Goal: Communication & Community: Share content

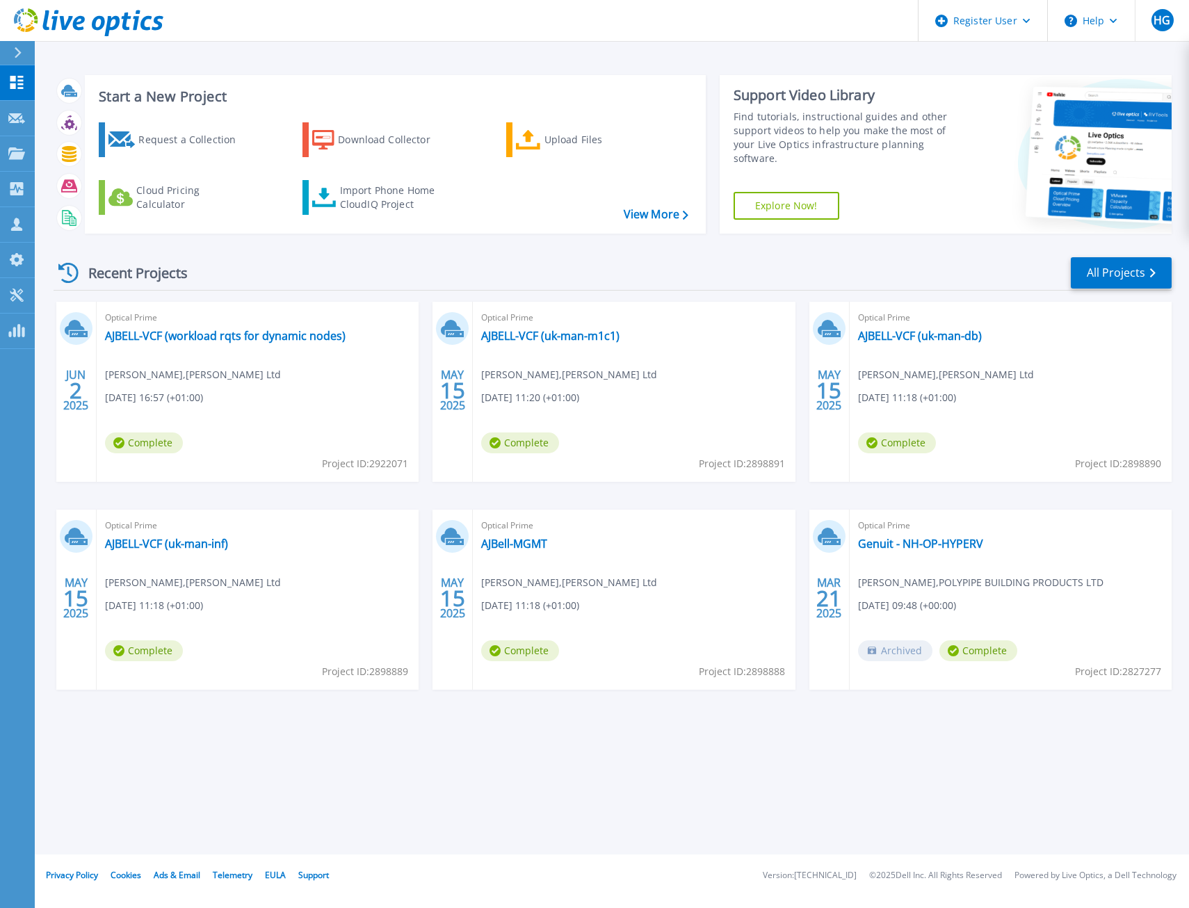
drag, startPoint x: 578, startPoint y: 337, endPoint x: 531, endPoint y: 345, distance: 47.2
click at [531, 345] on div "Optical Prime AJBELL-VCF (uk-man-m1c1) [PERSON_NAME] , [PERSON_NAME] Ltd [DATE]…" at bounding box center [634, 392] width 322 height 180
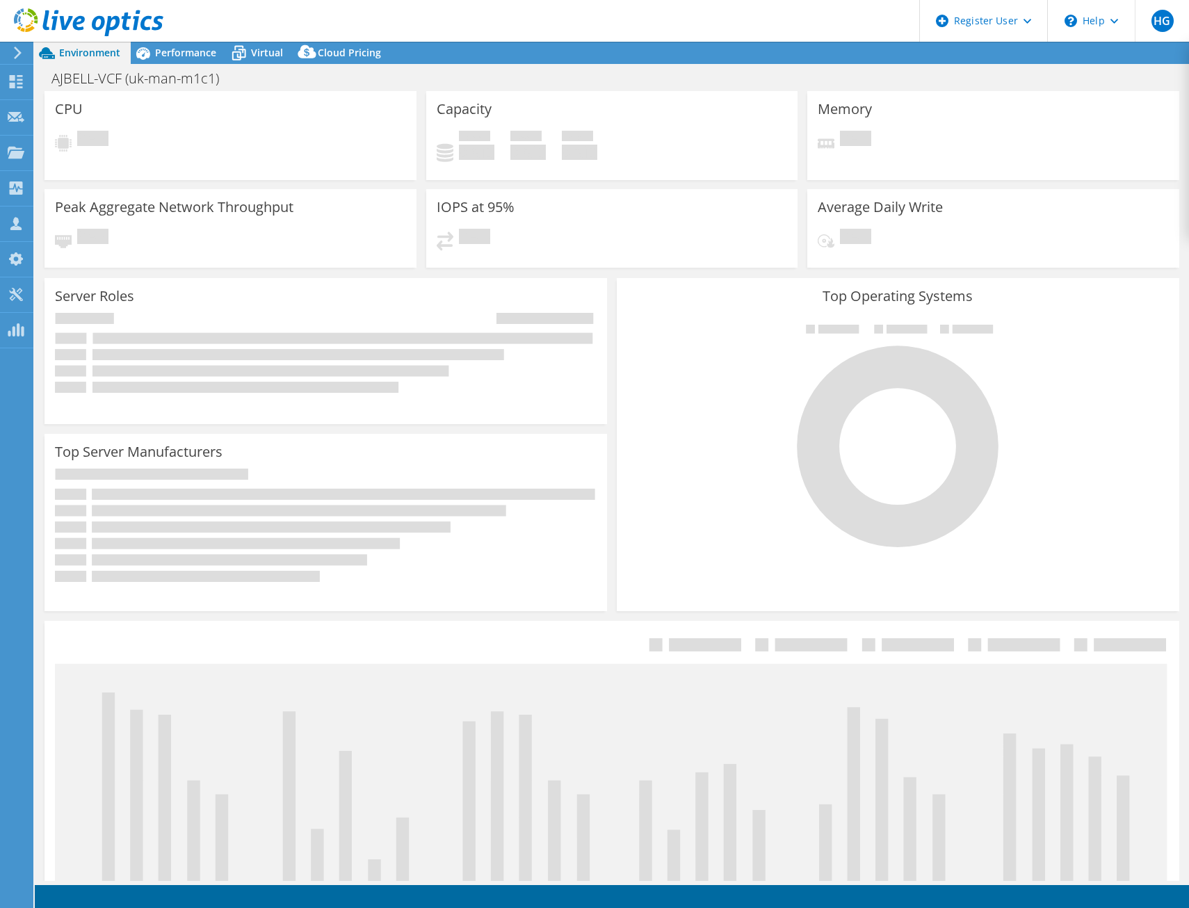
select select "USD"
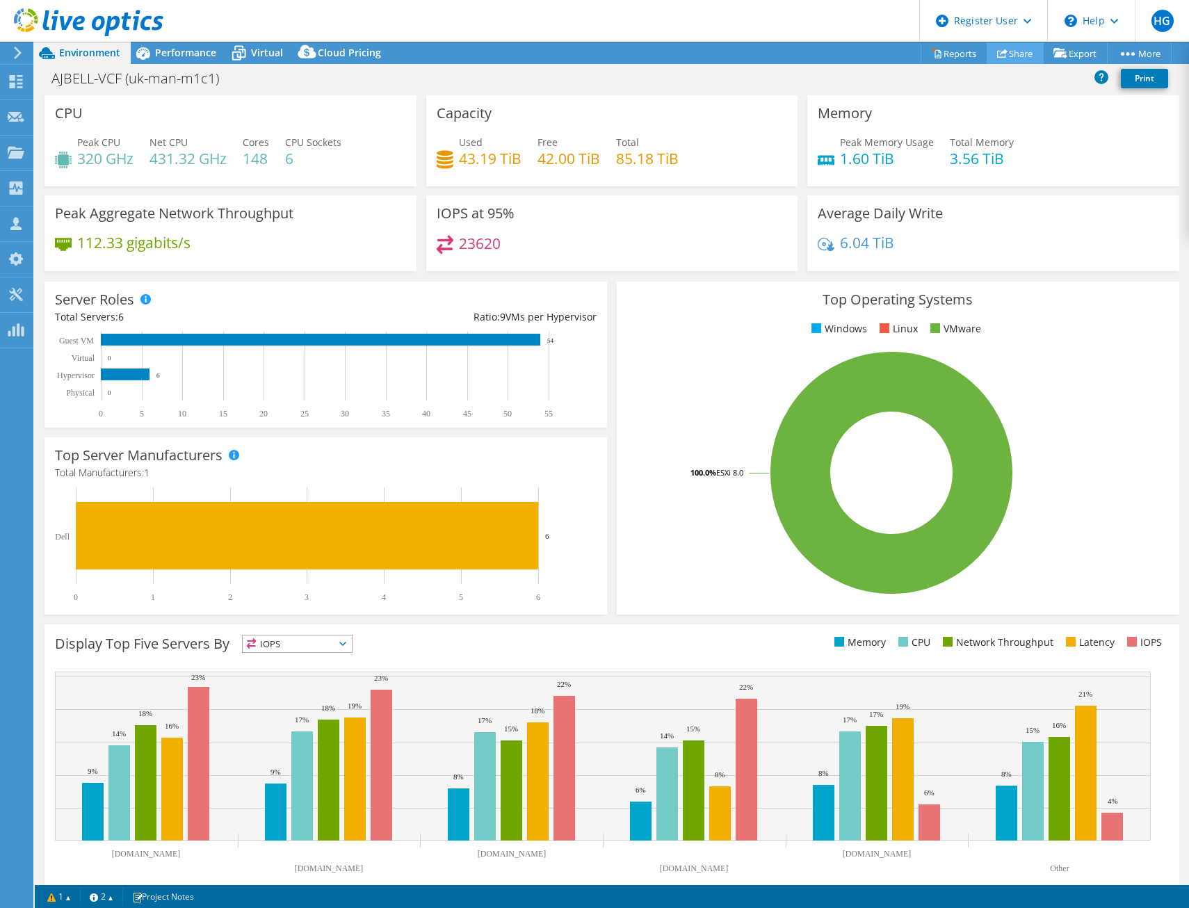
click at [997, 51] on icon at bounding box center [1002, 53] width 10 height 10
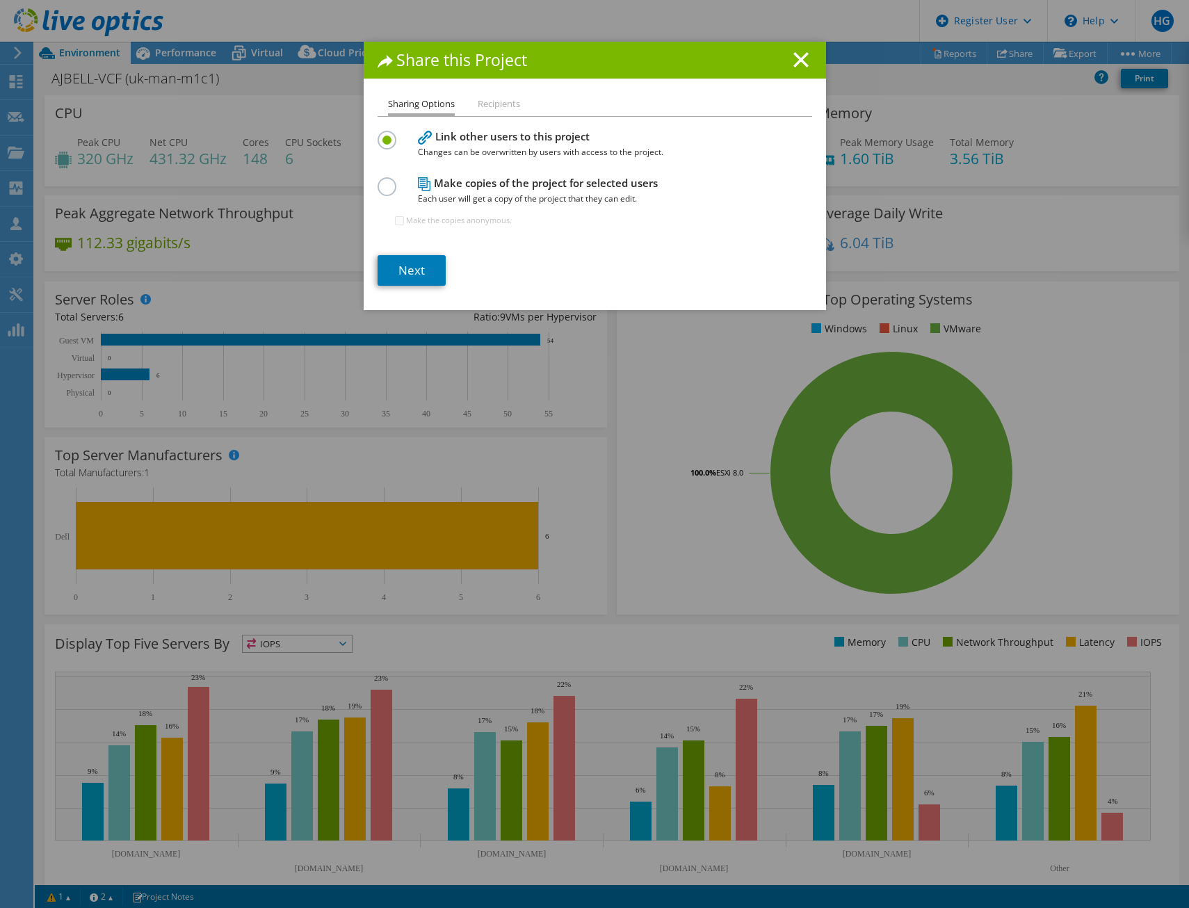
click at [442, 188] on h4 "Make copies of the project for selected users Each user will get a copy of the …" at bounding box center [592, 190] width 348 height 31
click at [380, 134] on label at bounding box center [390, 132] width 24 height 3
click at [0, 0] on input "radio" at bounding box center [0, 0] width 0 height 0
click at [428, 273] on link "Next" at bounding box center [412, 270] width 68 height 31
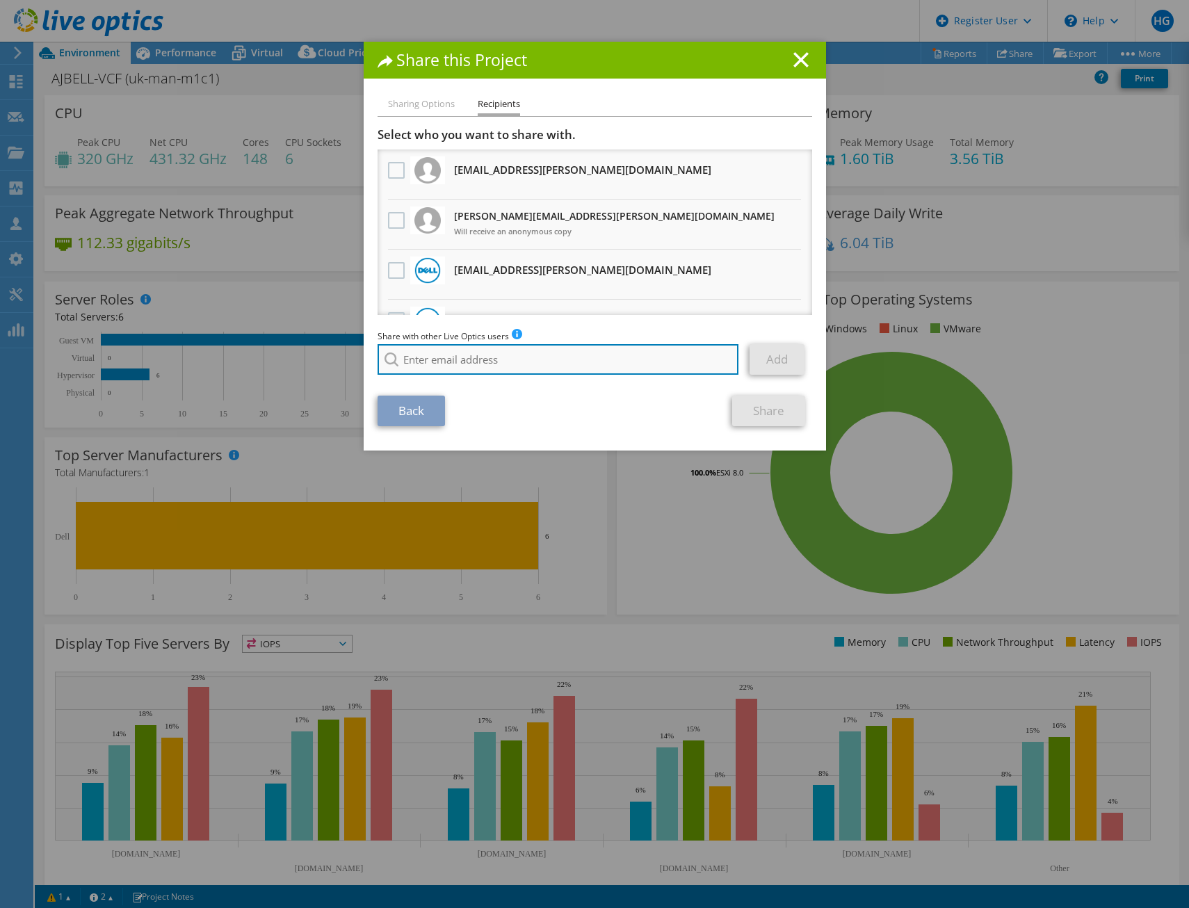
click at [502, 353] on input "search" at bounding box center [559, 359] width 362 height 31
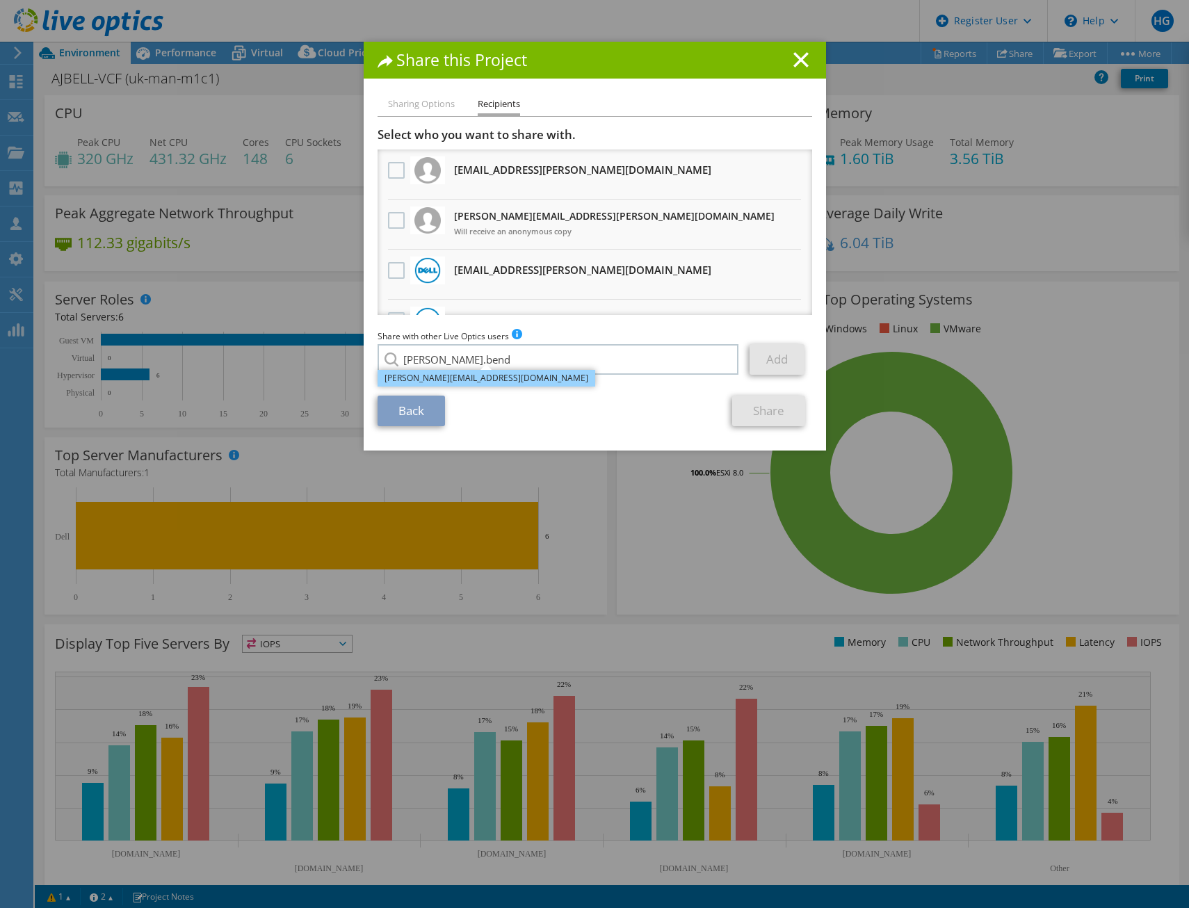
click at [474, 380] on li "Anthony.Bend@dell.com" at bounding box center [487, 378] width 218 height 17
type input "Anthony.Bend@dell.com"
click at [766, 360] on link "Add" at bounding box center [777, 359] width 55 height 31
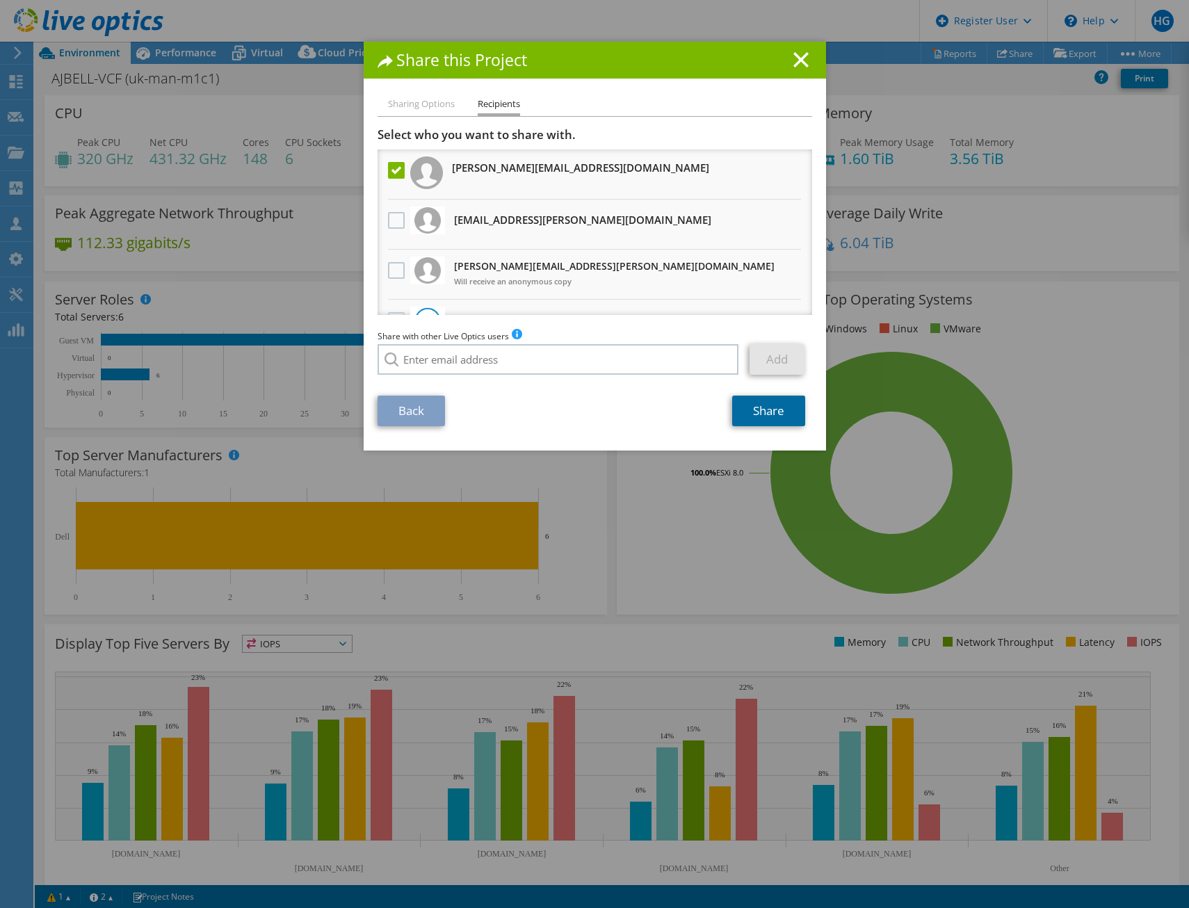
click at [780, 408] on link "Share" at bounding box center [768, 411] width 73 height 31
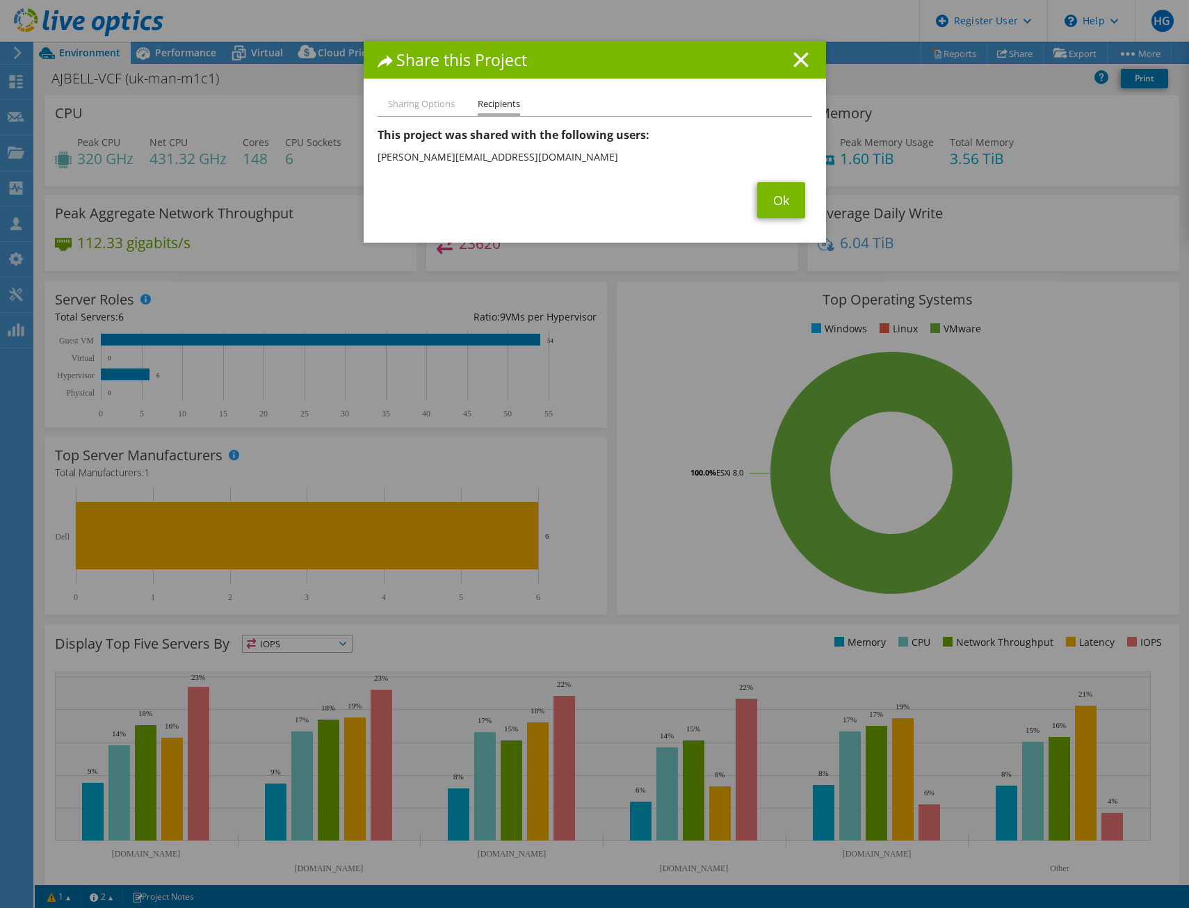
click at [796, 61] on line at bounding box center [801, 60] width 14 height 14
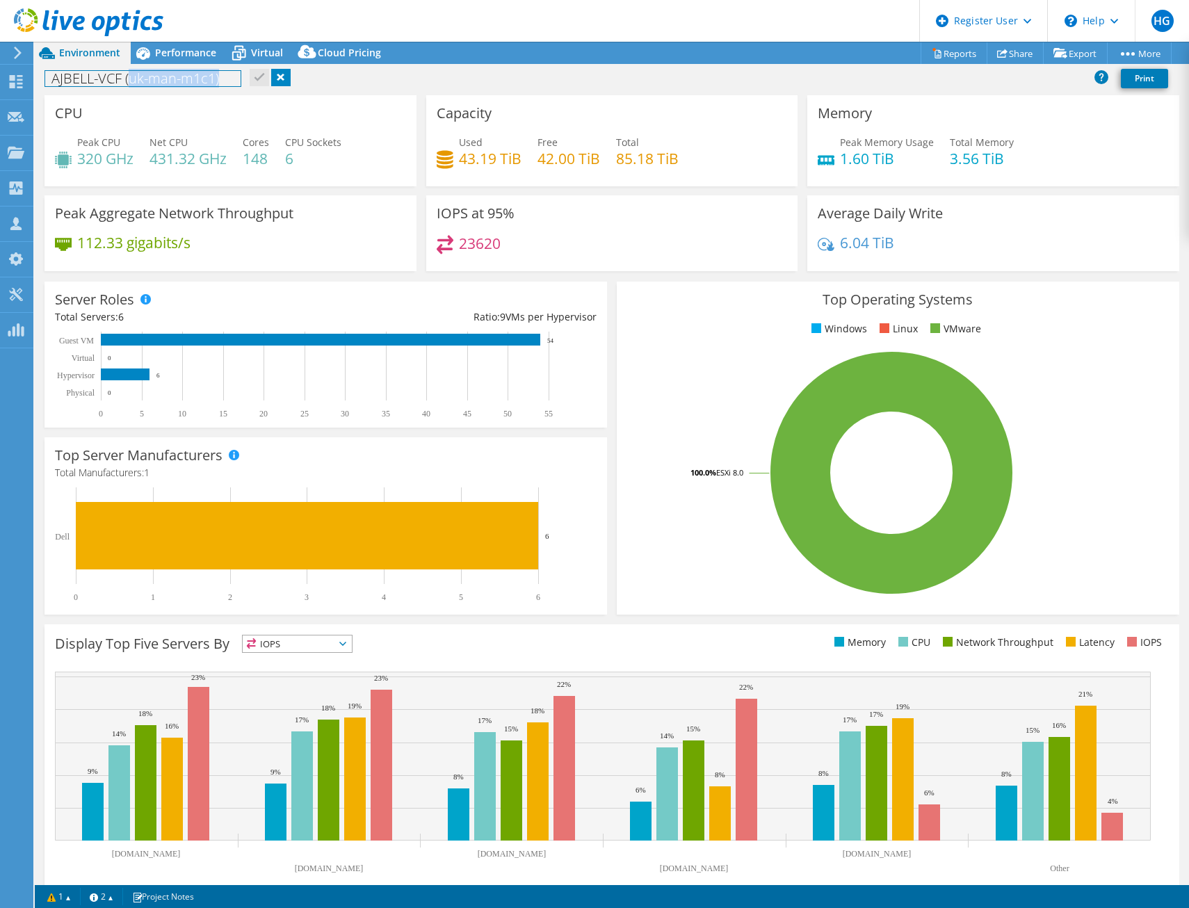
drag, startPoint x: 226, startPoint y: 77, endPoint x: 129, endPoint y: 75, distance: 96.7
click at [129, 75] on h1 "AJBELL-VCF (uk-man-m1c1)" at bounding box center [142, 78] width 195 height 15
copy h1 "uk-man-m1c1)"
click at [367, 74] on div "AJBELL-VCF (uk-man-m1c1) Print" at bounding box center [612, 78] width 1154 height 26
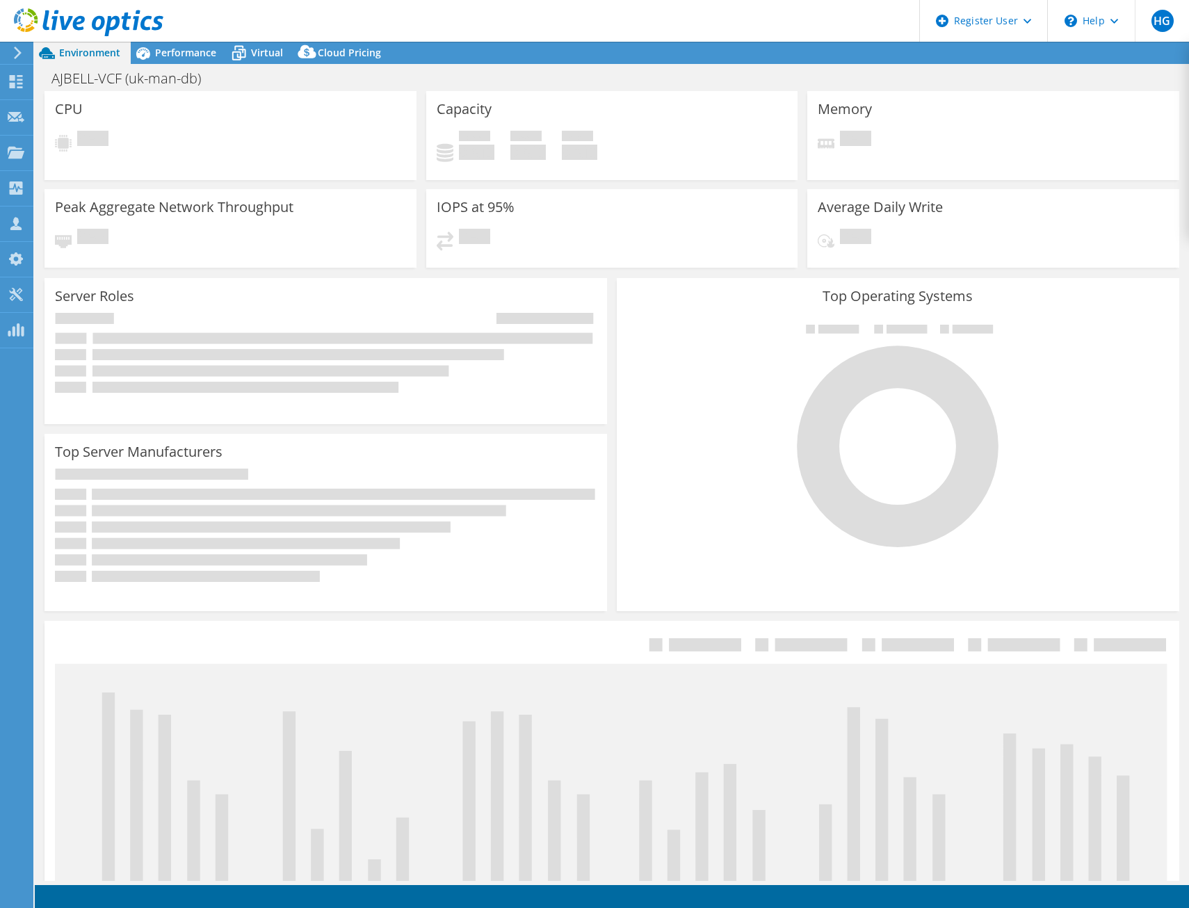
select select "USD"
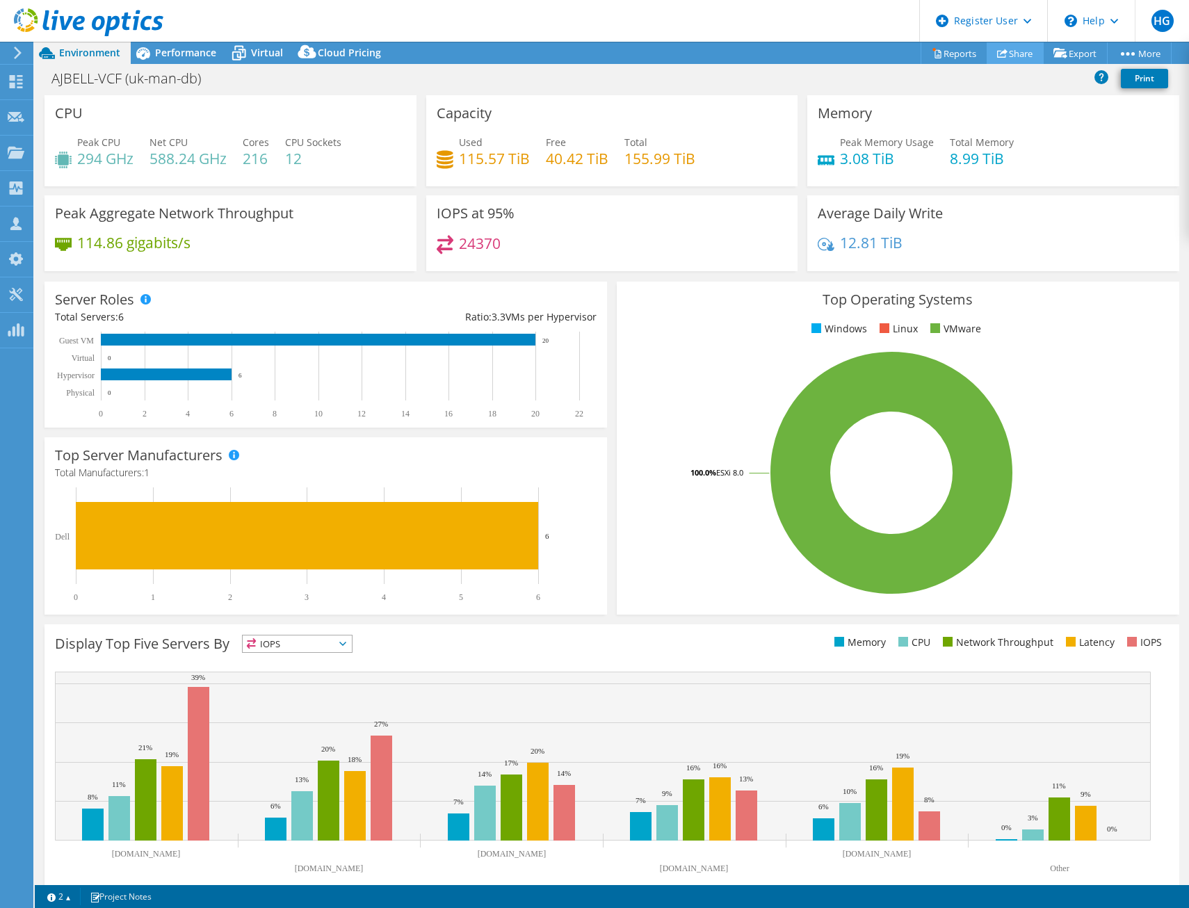
click at [1020, 49] on link "Share" at bounding box center [1015, 53] width 57 height 22
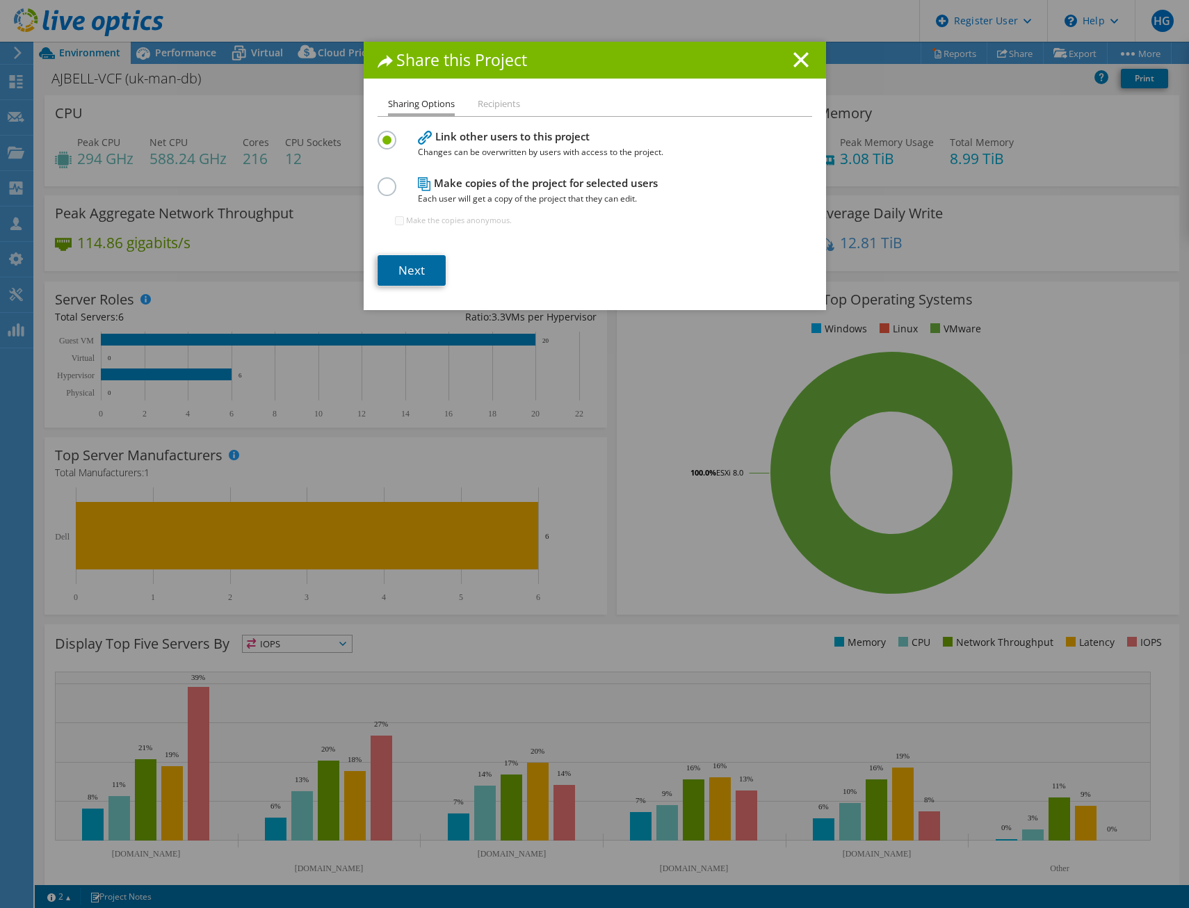
click at [429, 264] on link "Next" at bounding box center [412, 270] width 68 height 31
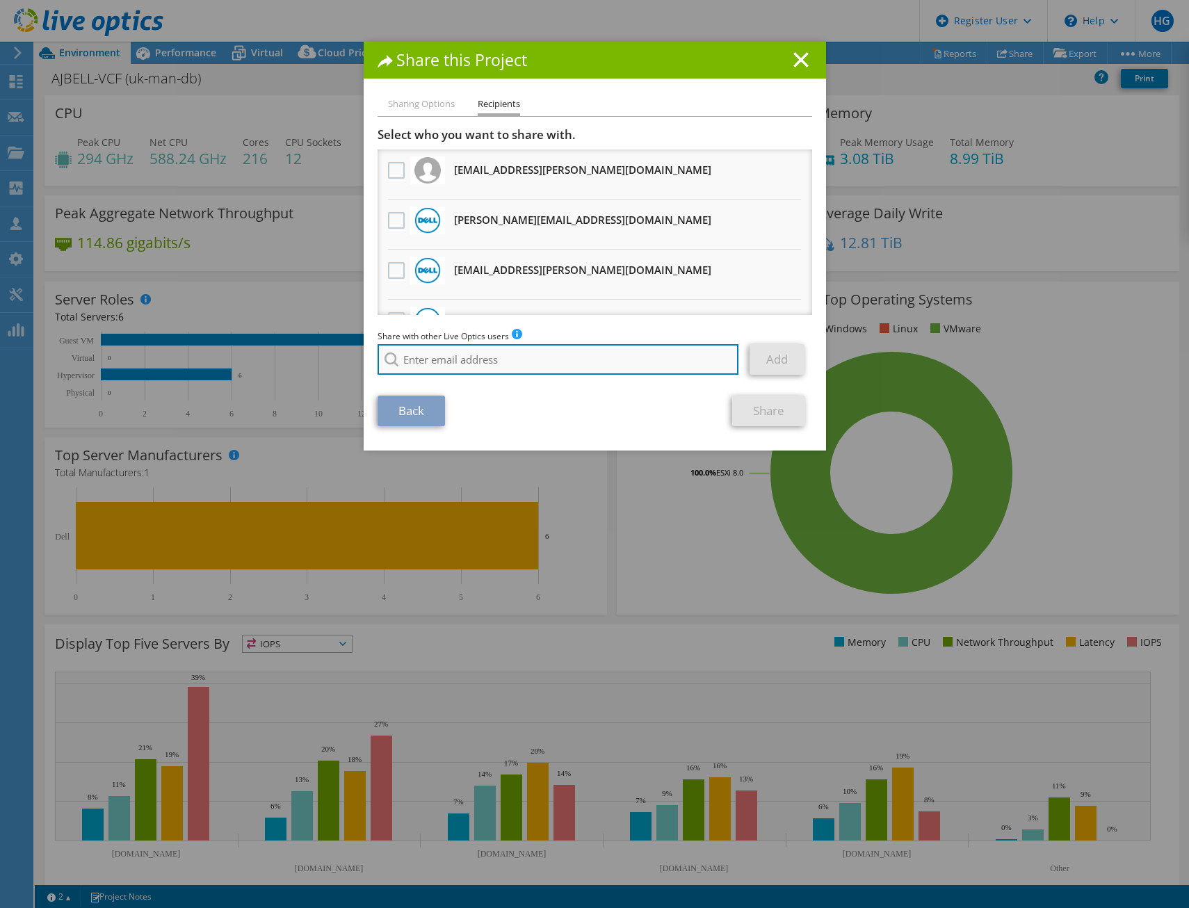
click at [508, 348] on input "search" at bounding box center [559, 359] width 362 height 31
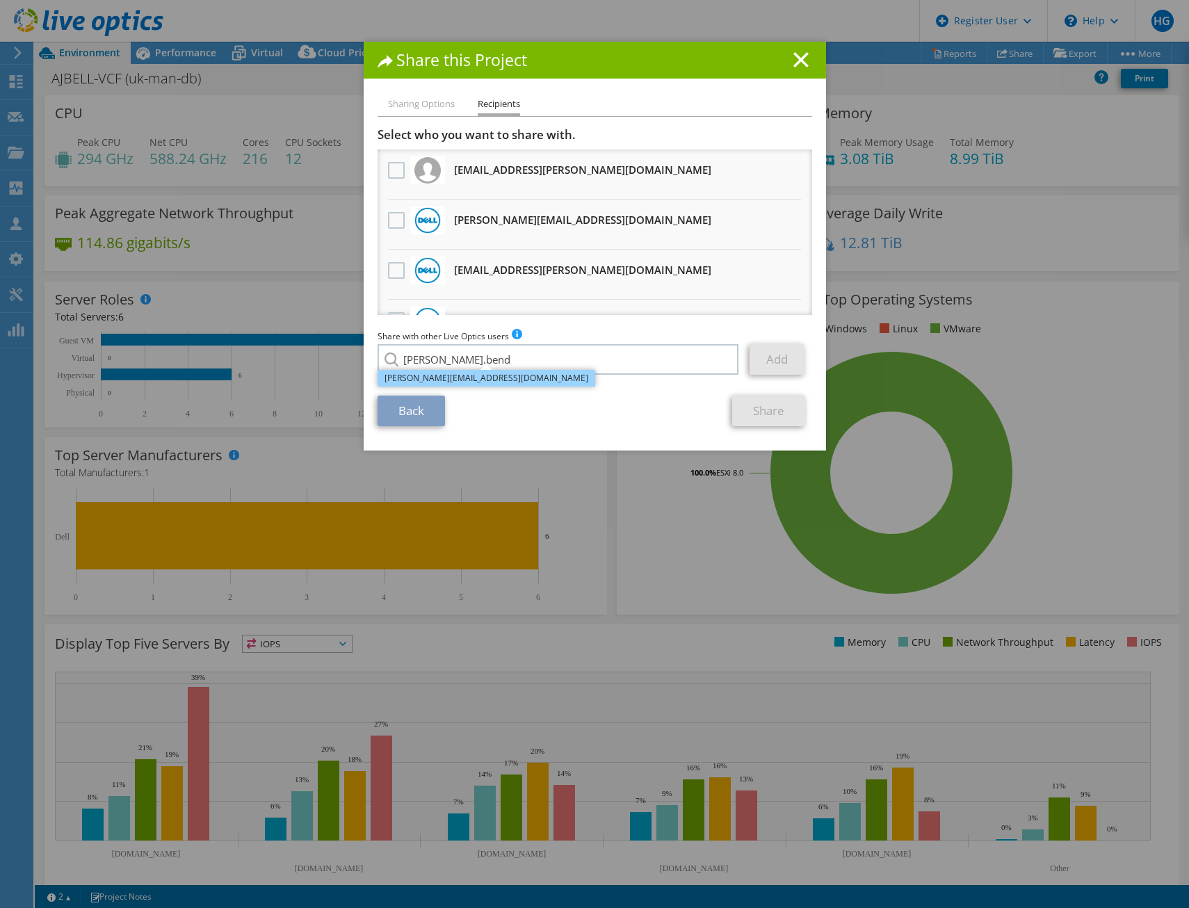
click at [510, 380] on li "Anthony.Bend@dell.com" at bounding box center [487, 378] width 218 height 17
type input "Anthony.Bend@dell.com"
click at [787, 360] on link "Add" at bounding box center [777, 359] width 55 height 31
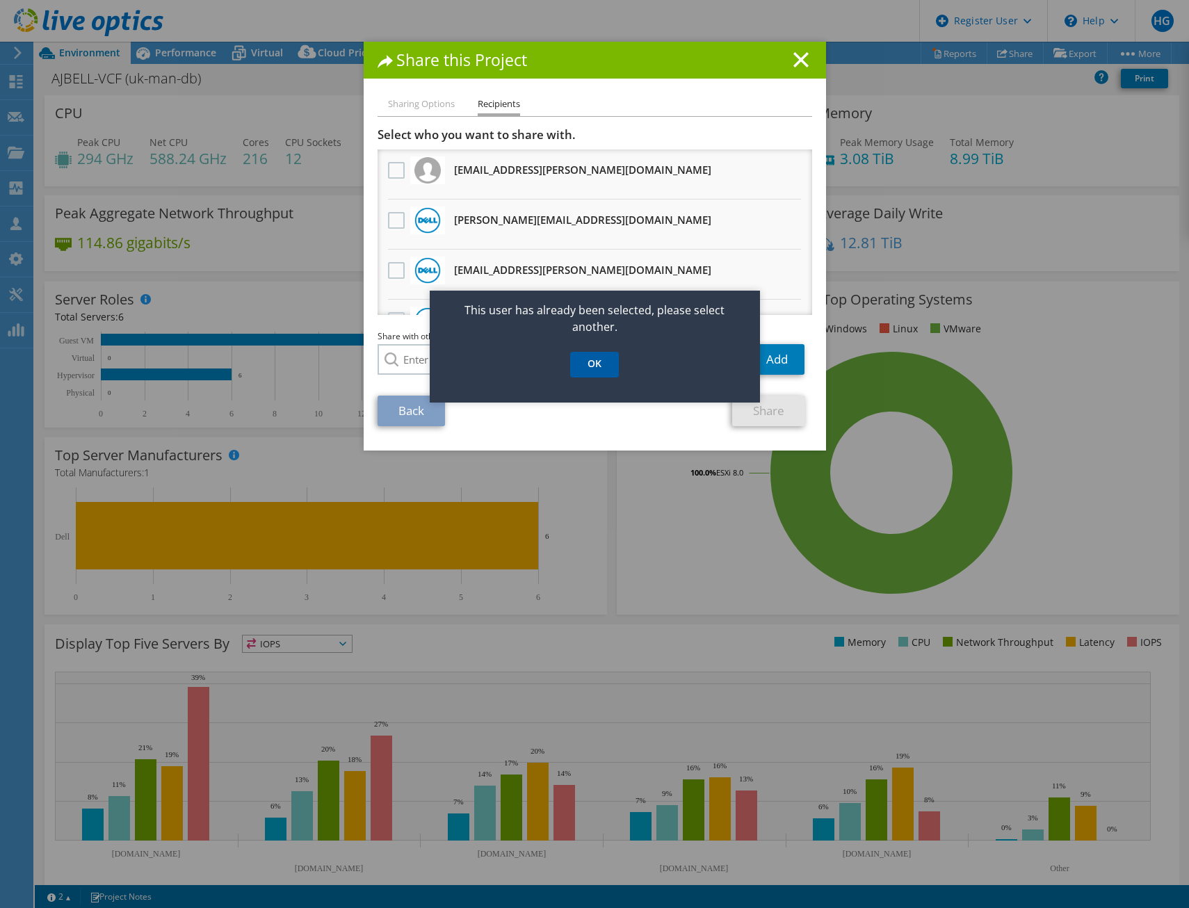
click at [583, 371] on link "OK" at bounding box center [594, 365] width 49 height 26
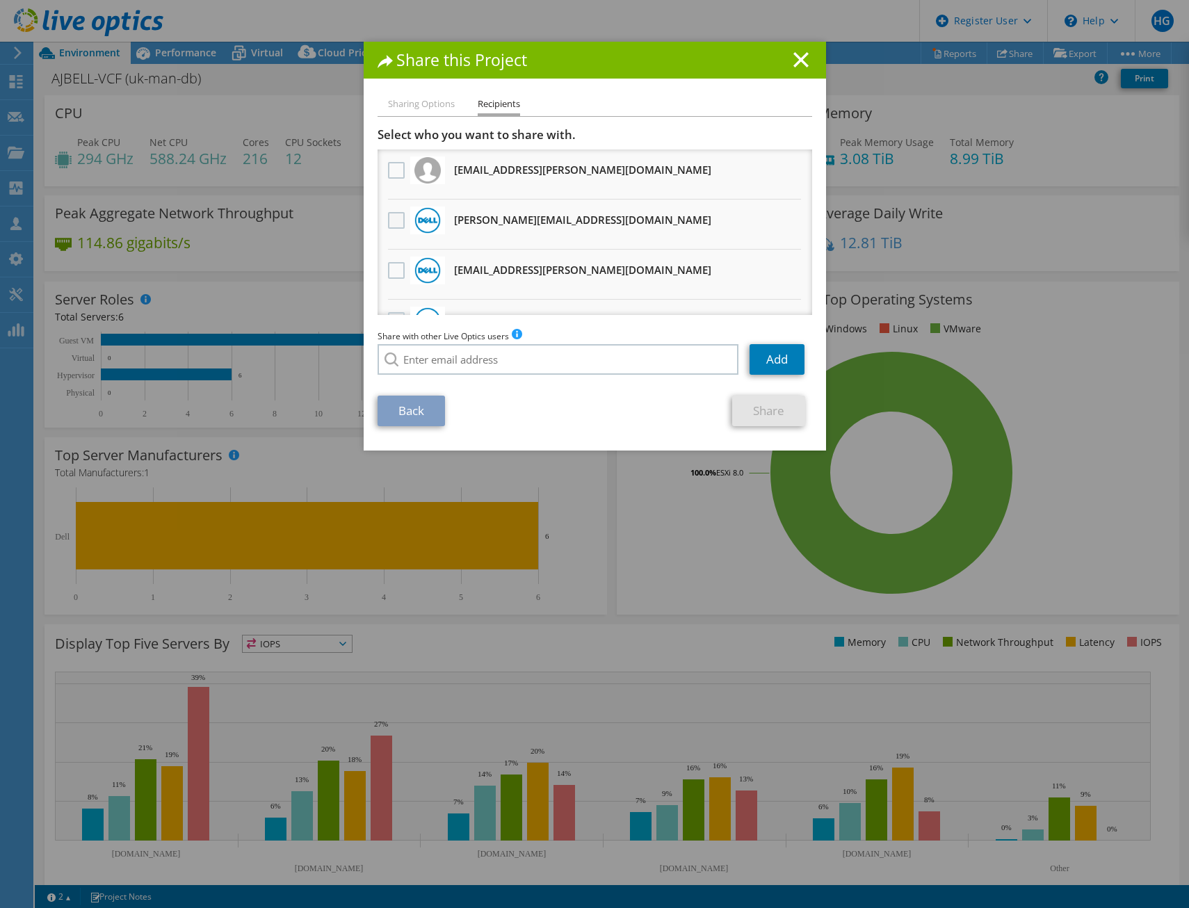
click at [388, 220] on label at bounding box center [398, 220] width 20 height 17
click at [0, 0] on input "checkbox" at bounding box center [0, 0] width 0 height 0
click at [786, 361] on link "Add" at bounding box center [777, 359] width 55 height 31
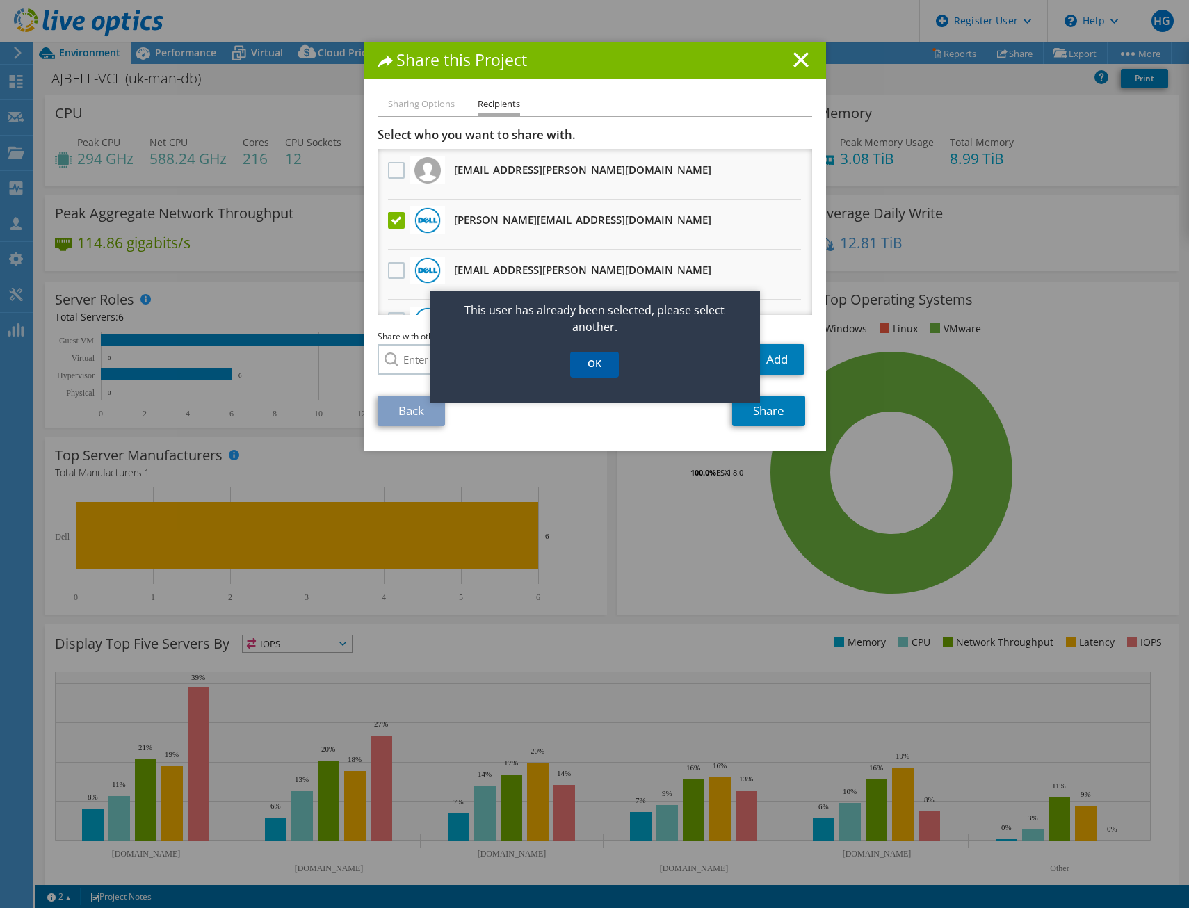
click at [597, 364] on link "OK" at bounding box center [594, 365] width 49 height 26
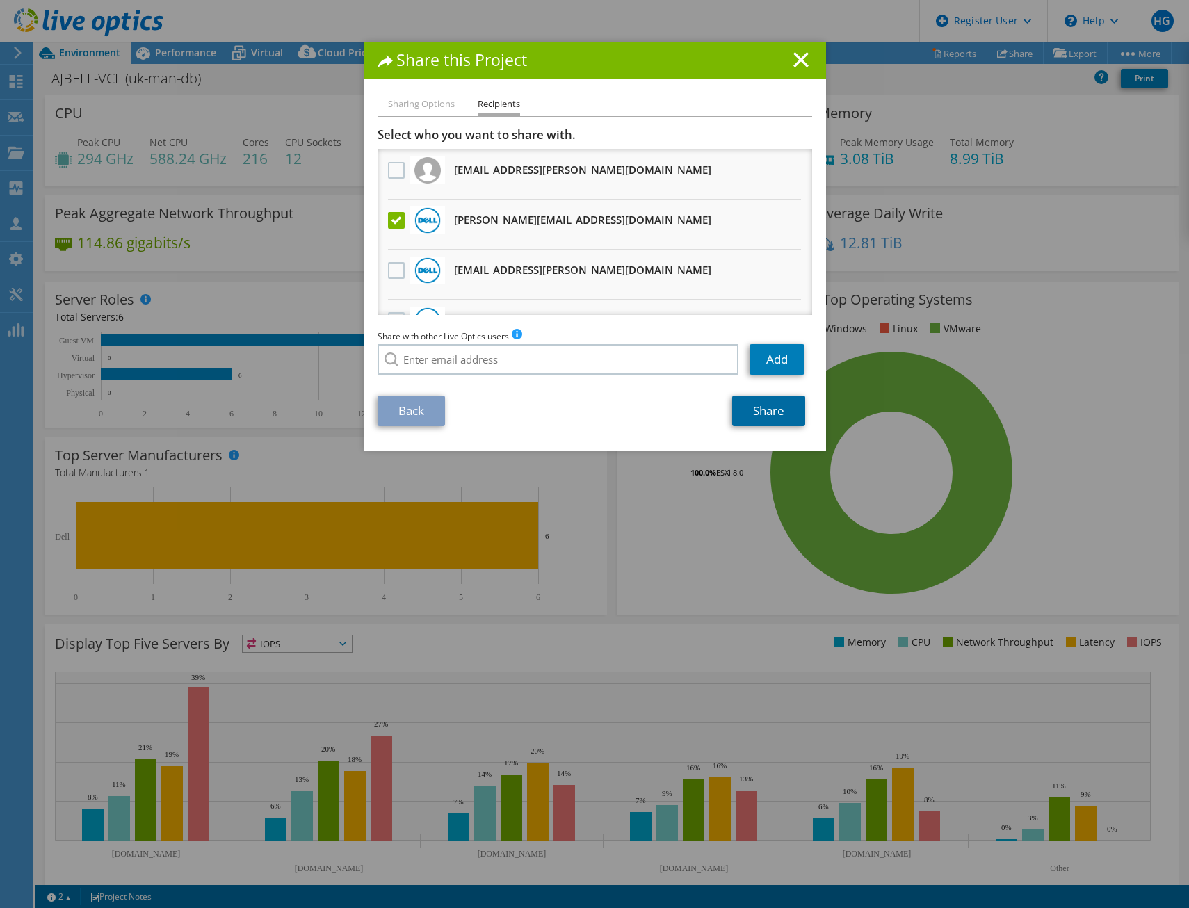
click at [751, 409] on link "Share" at bounding box center [768, 411] width 73 height 31
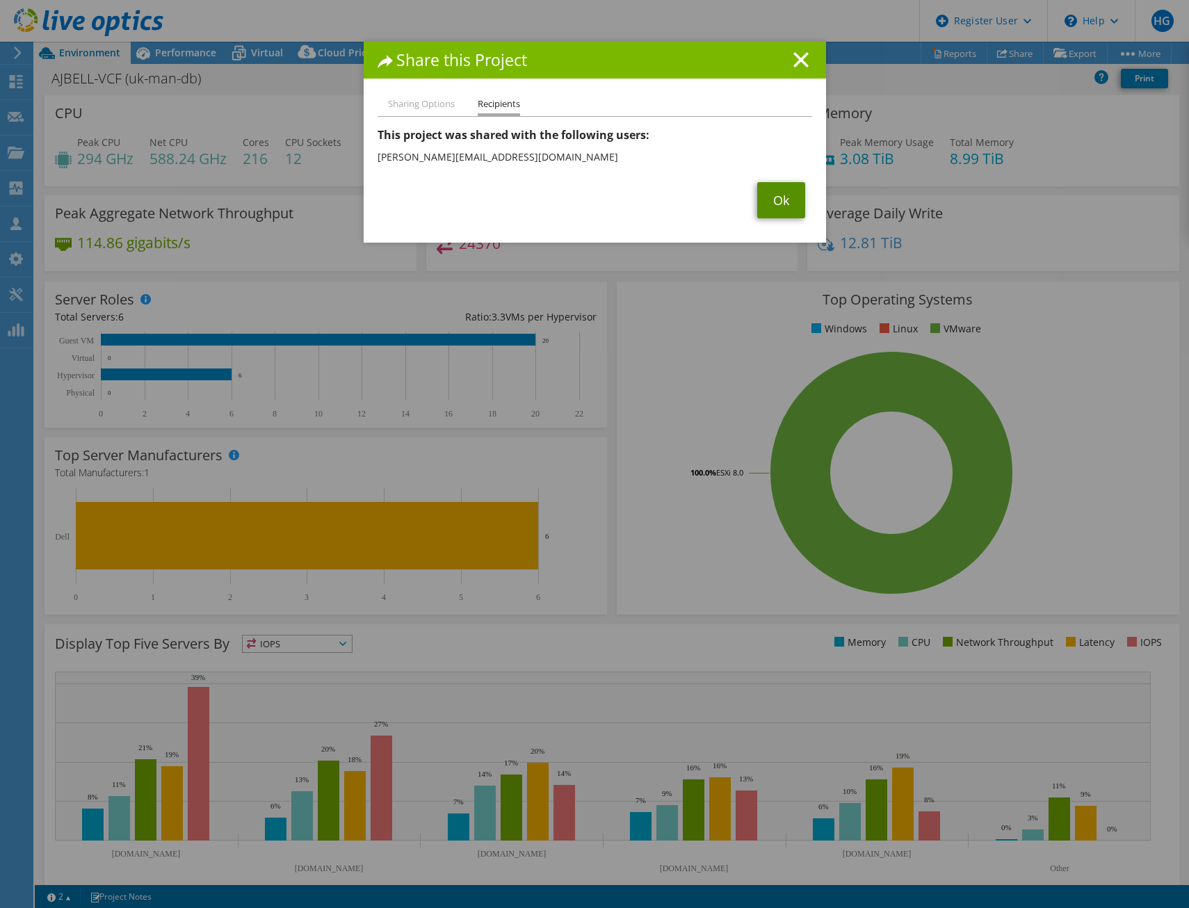
click at [778, 195] on link "Ok" at bounding box center [781, 200] width 48 height 36
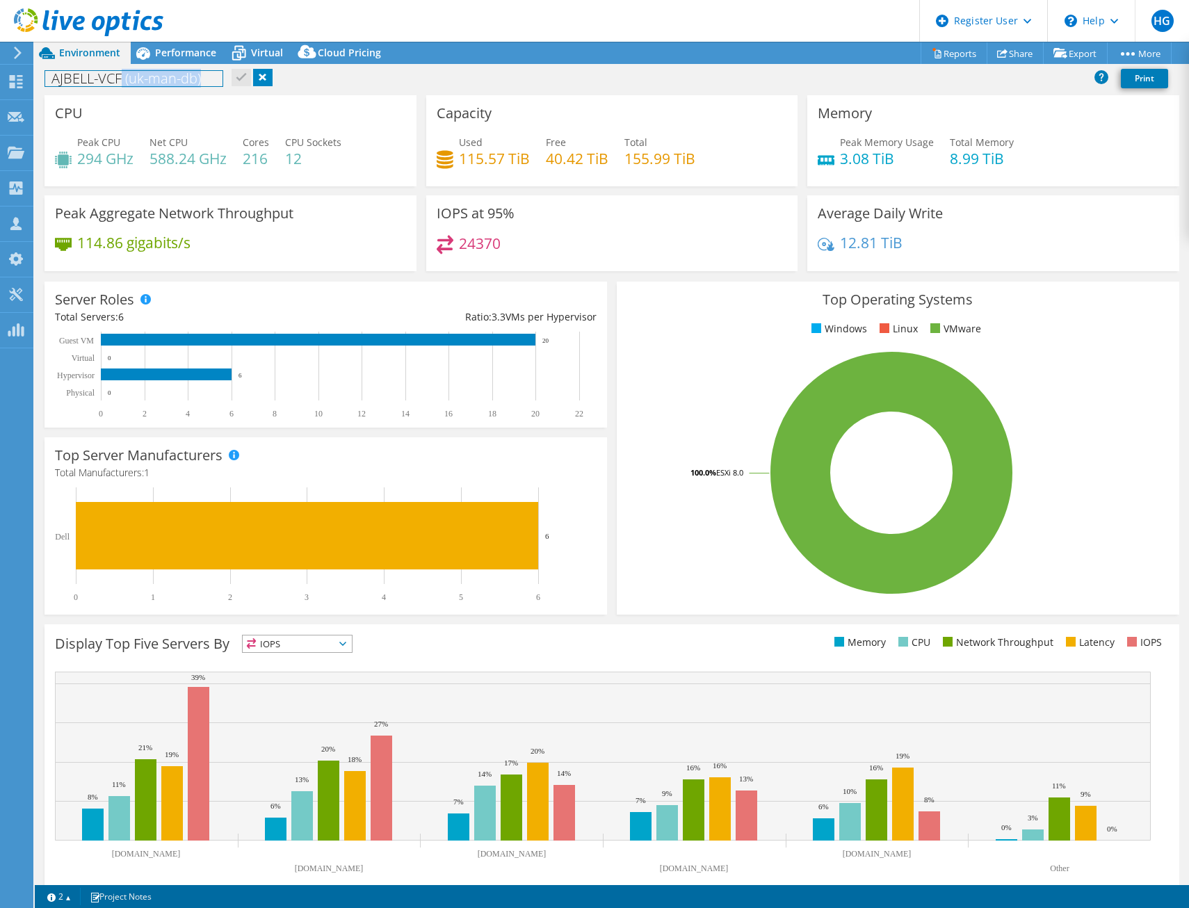
drag, startPoint x: 204, startPoint y: 81, endPoint x: 120, endPoint y: 83, distance: 84.9
click at [120, 83] on h1 "AJBELL-VCF (uk-man-db)" at bounding box center [133, 78] width 177 height 15
click at [165, 79] on h1 "AJBELL-VCF (uk-man-db)" at bounding box center [133, 78] width 177 height 15
drag, startPoint x: 166, startPoint y: 78, endPoint x: 150, endPoint y: 76, distance: 16.1
click at [166, 77] on h1 "AJBELL-VCF (uk-man-db)" at bounding box center [133, 78] width 177 height 15
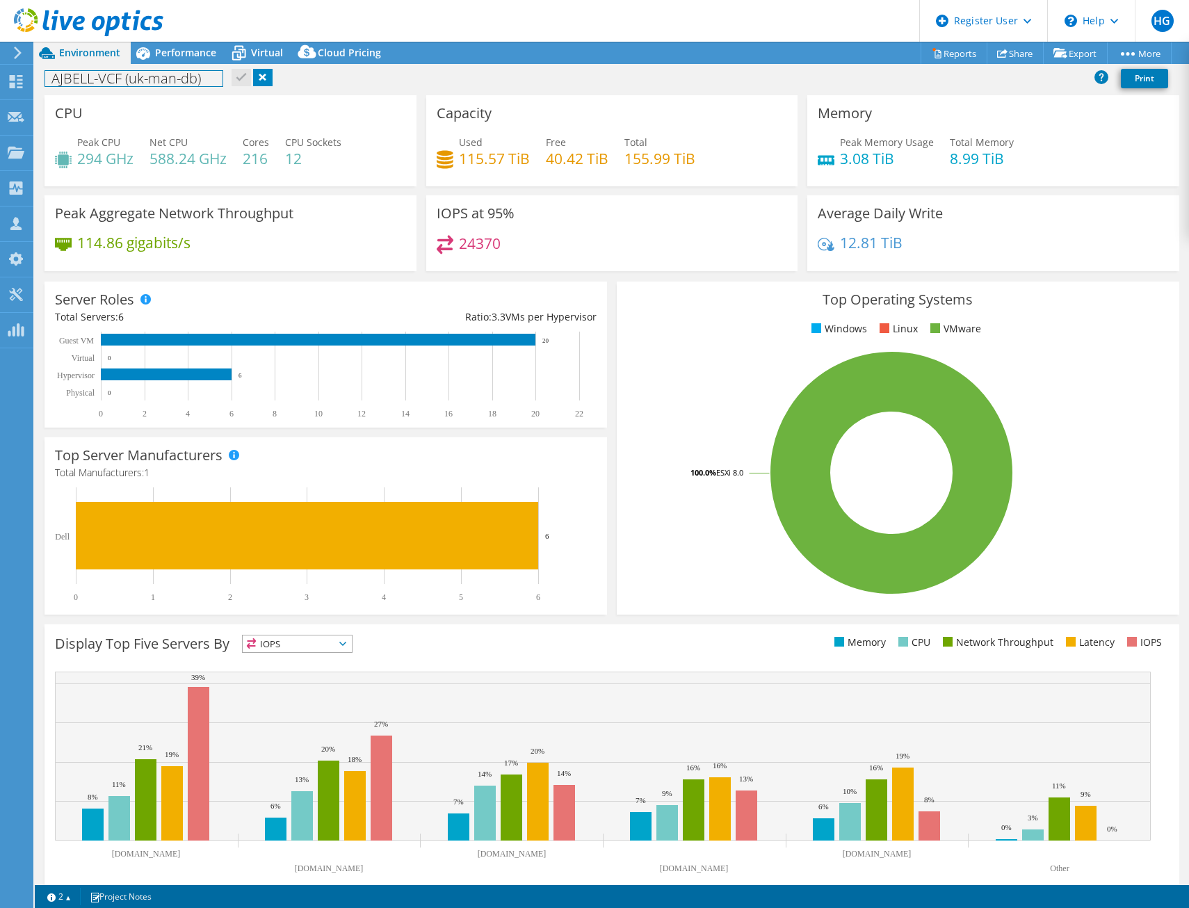
click at [140, 76] on h1 "AJBELL-VCF (uk-man-db)" at bounding box center [133, 78] width 177 height 15
click at [176, 80] on h1 "AJBELL-VCF (uk-man-db)" at bounding box center [133, 78] width 177 height 15
drag, startPoint x: 131, startPoint y: 79, endPoint x: 198, endPoint y: 79, distance: 66.1
click at [198, 79] on h1 "AJBELL-VCF (uk-man-db)" at bounding box center [133, 78] width 177 height 15
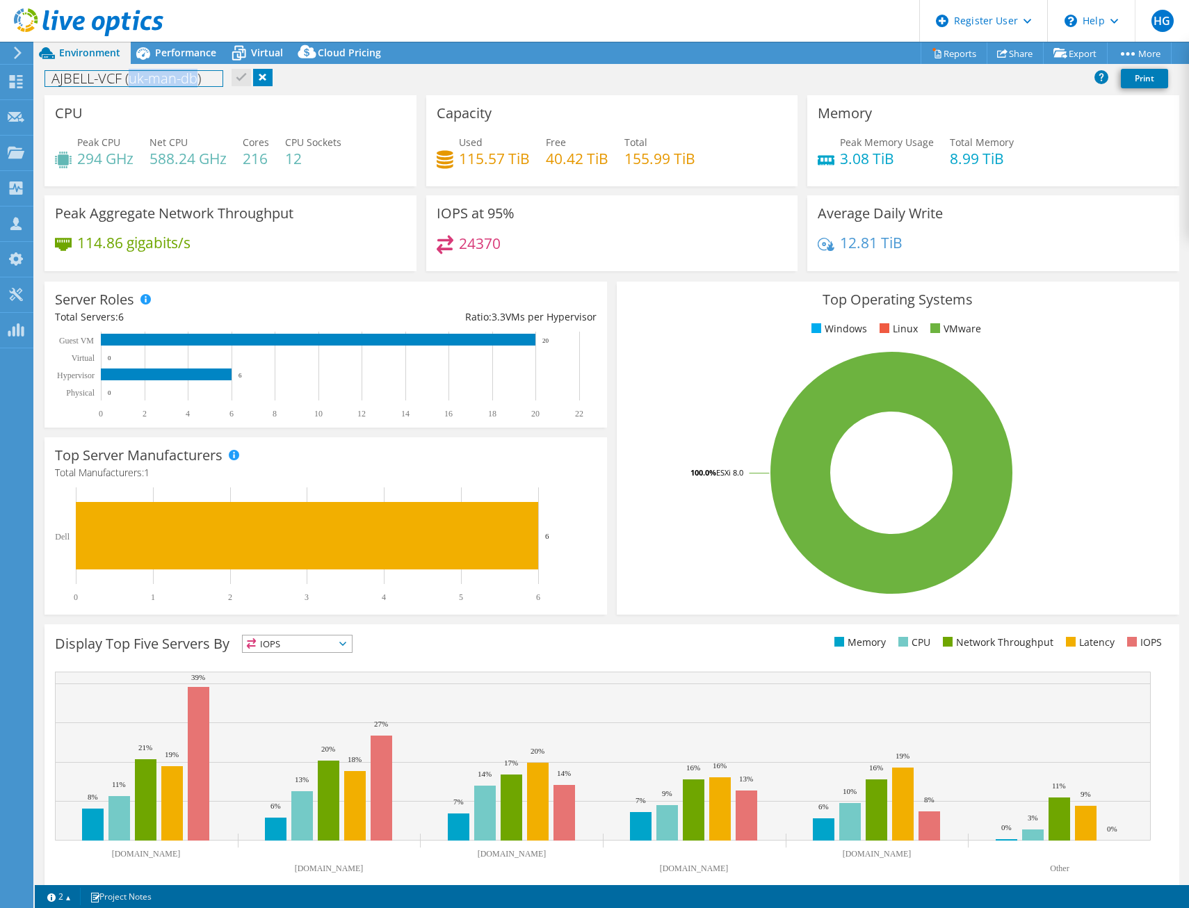
copy h1 "uk-man-db"
drag, startPoint x: 265, startPoint y: 77, endPoint x: 257, endPoint y: 80, distance: 8.1
click at [265, 77] on link at bounding box center [262, 77] width 19 height 17
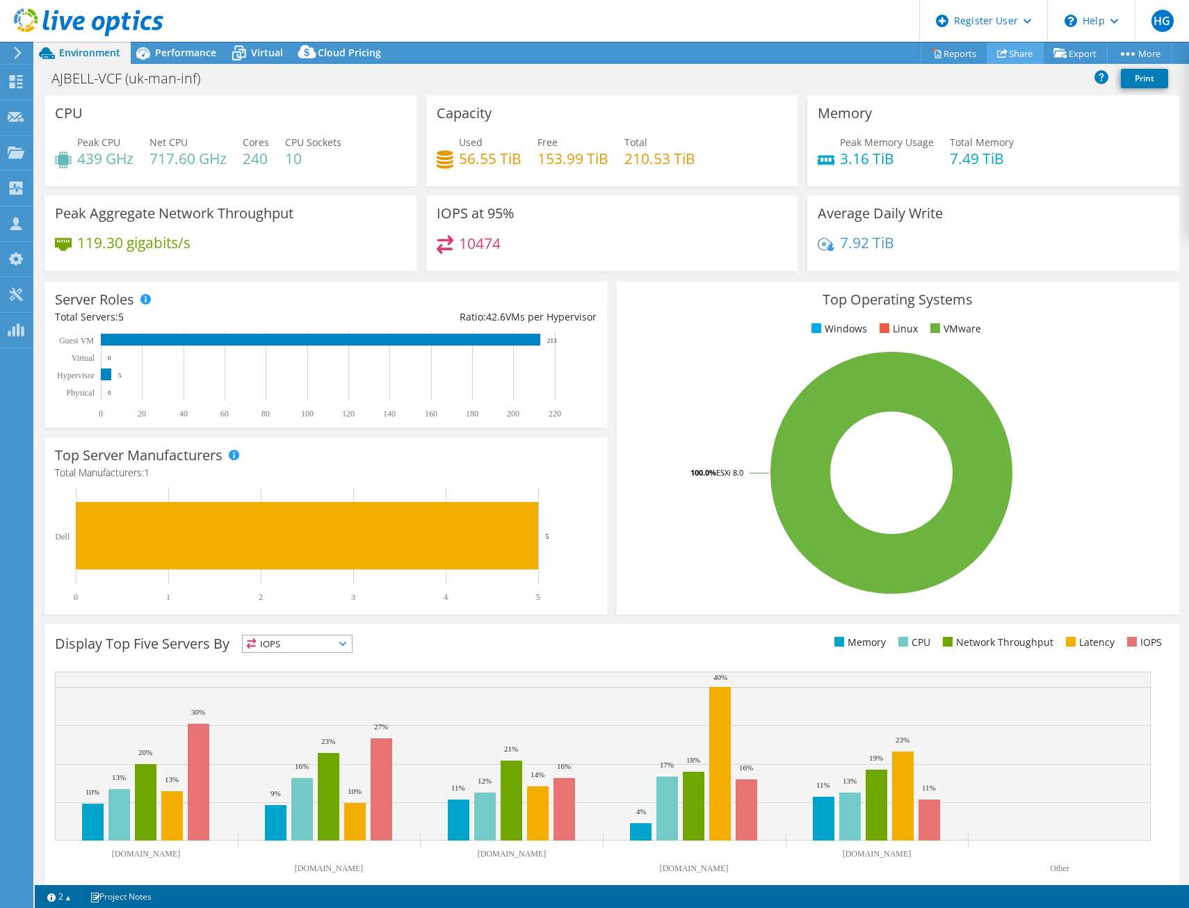
click at [1001, 51] on link "Share" at bounding box center [1015, 53] width 57 height 22
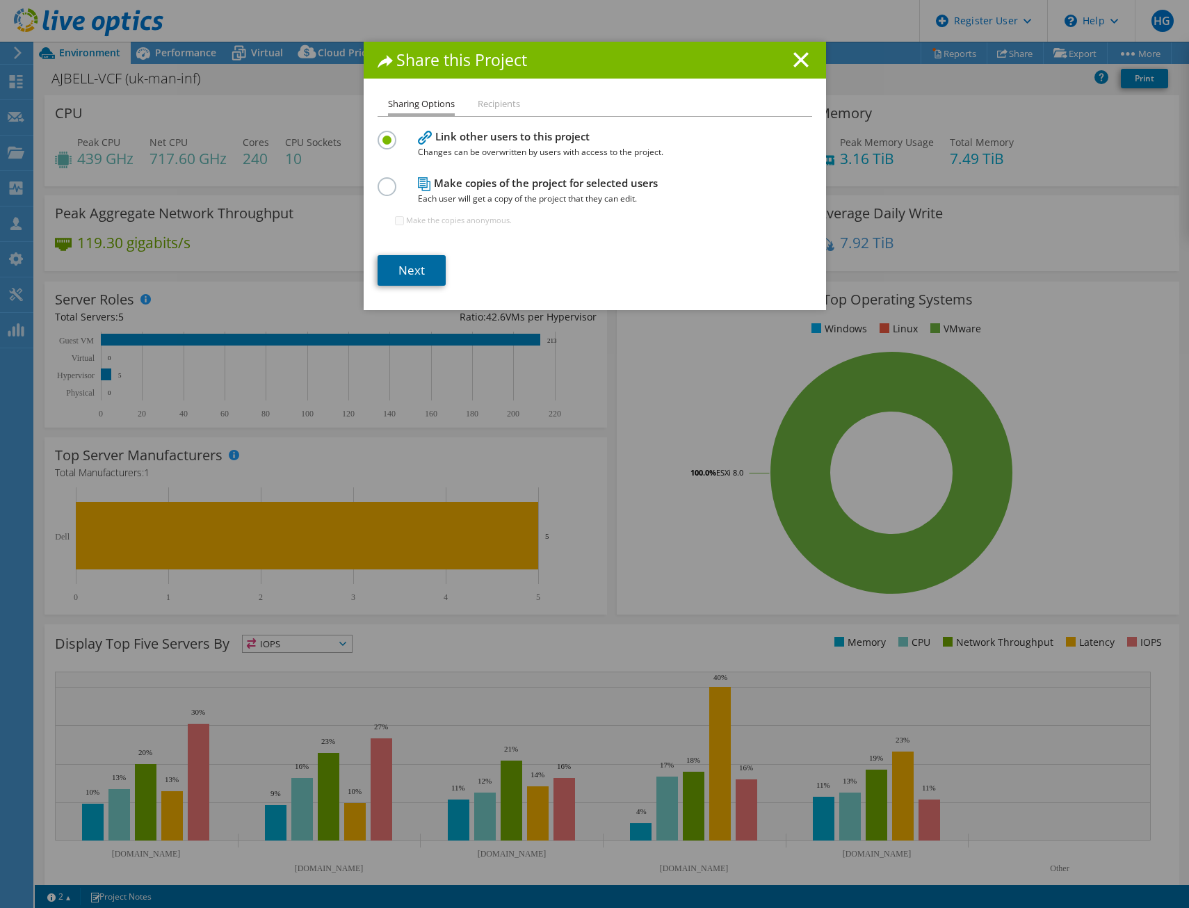
click at [424, 273] on link "Next" at bounding box center [412, 270] width 68 height 31
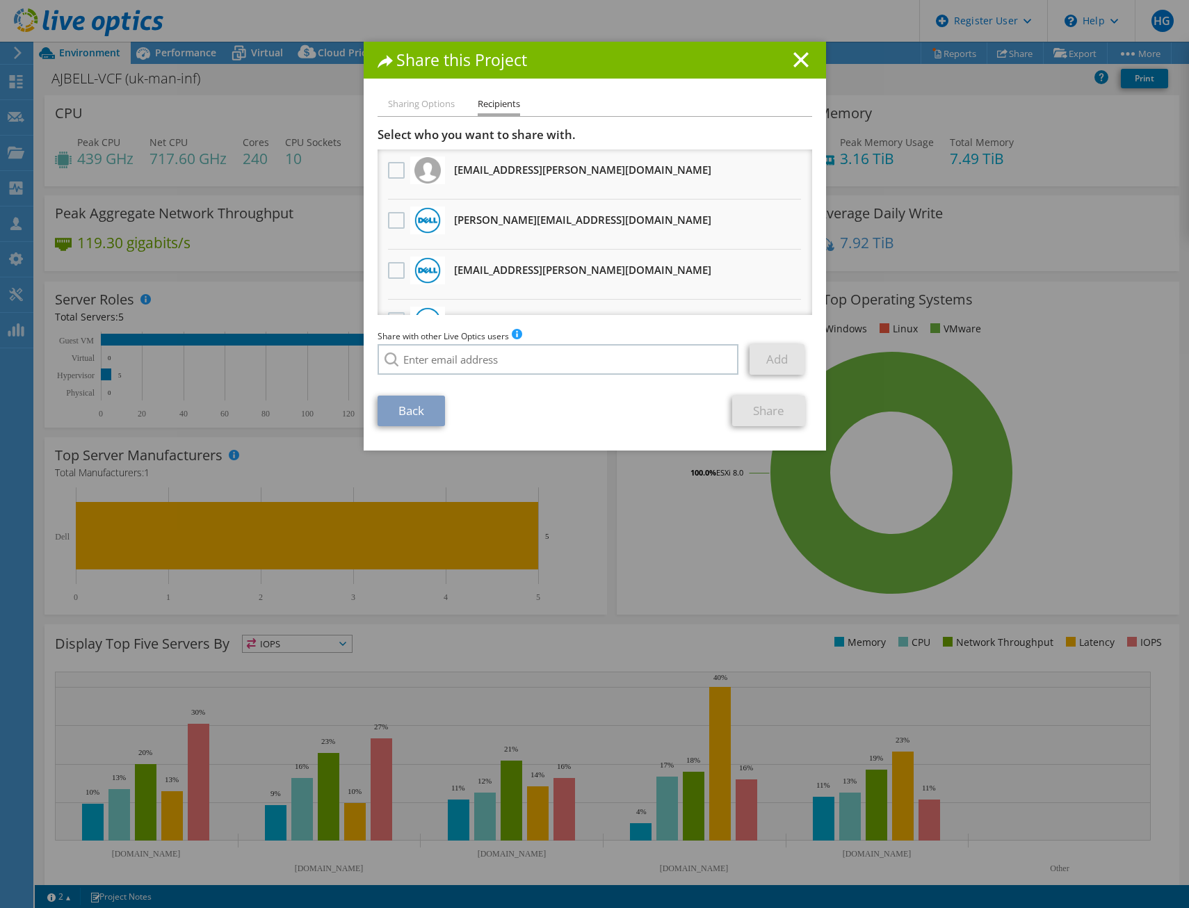
click at [495, 222] on h3 "Anthony.Bend@dell.com Will receive an anonymous copy" at bounding box center [582, 220] width 257 height 22
click at [391, 220] on label at bounding box center [398, 220] width 20 height 17
click at [0, 0] on input "checkbox" at bounding box center [0, 0] width 0 height 0
click at [777, 401] on link "Share" at bounding box center [768, 411] width 73 height 31
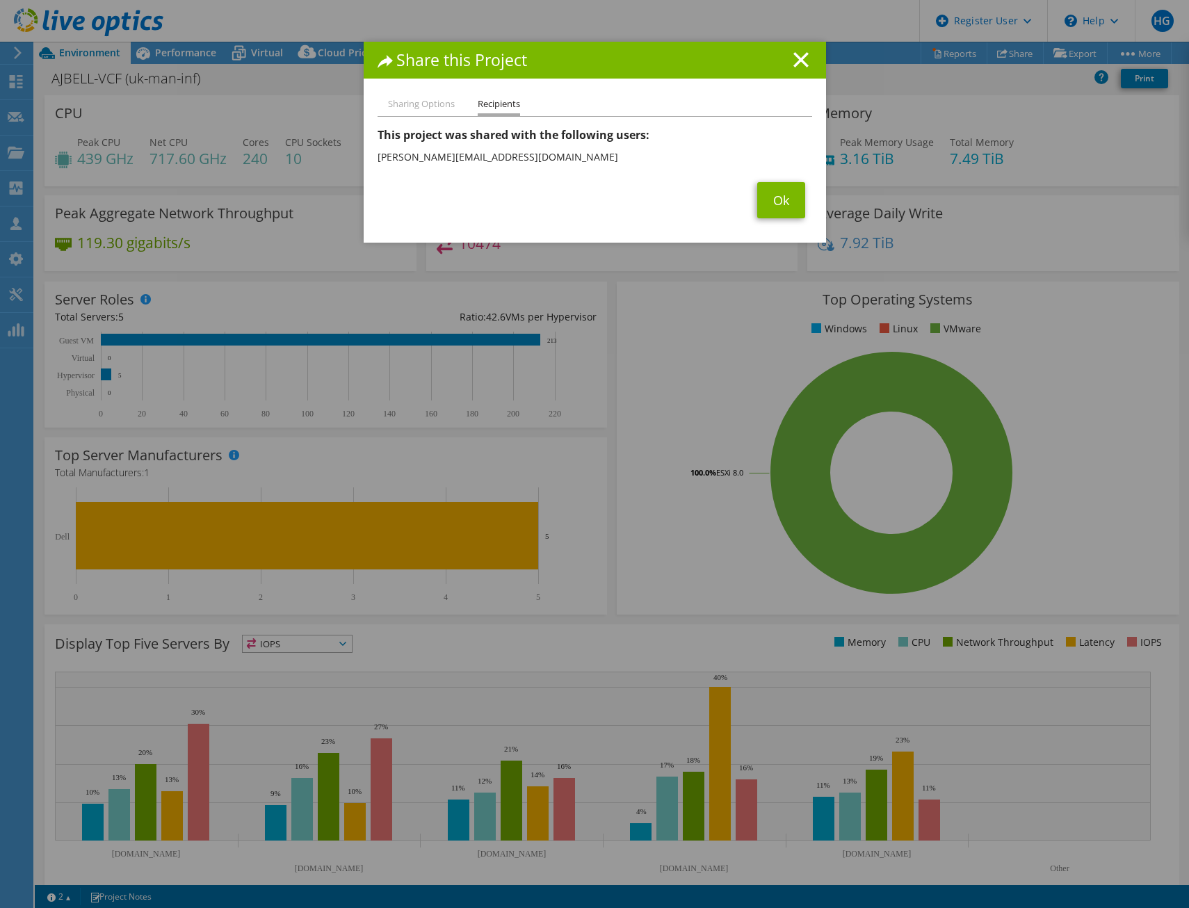
drag, startPoint x: 788, startPoint y: 63, endPoint x: 783, endPoint y: 142, distance: 78.7
click at [783, 142] on div "Share this Project Sharing Options Recipients Link other users to this project …" at bounding box center [595, 142] width 462 height 201
drag, startPoint x: 783, startPoint y: 142, endPoint x: 775, endPoint y: 188, distance: 47.2
click at [775, 182] on section "This project was shared with the following users: The following users received …" at bounding box center [595, 172] width 435 height 91
click at [782, 210] on link "Ok" at bounding box center [781, 200] width 48 height 36
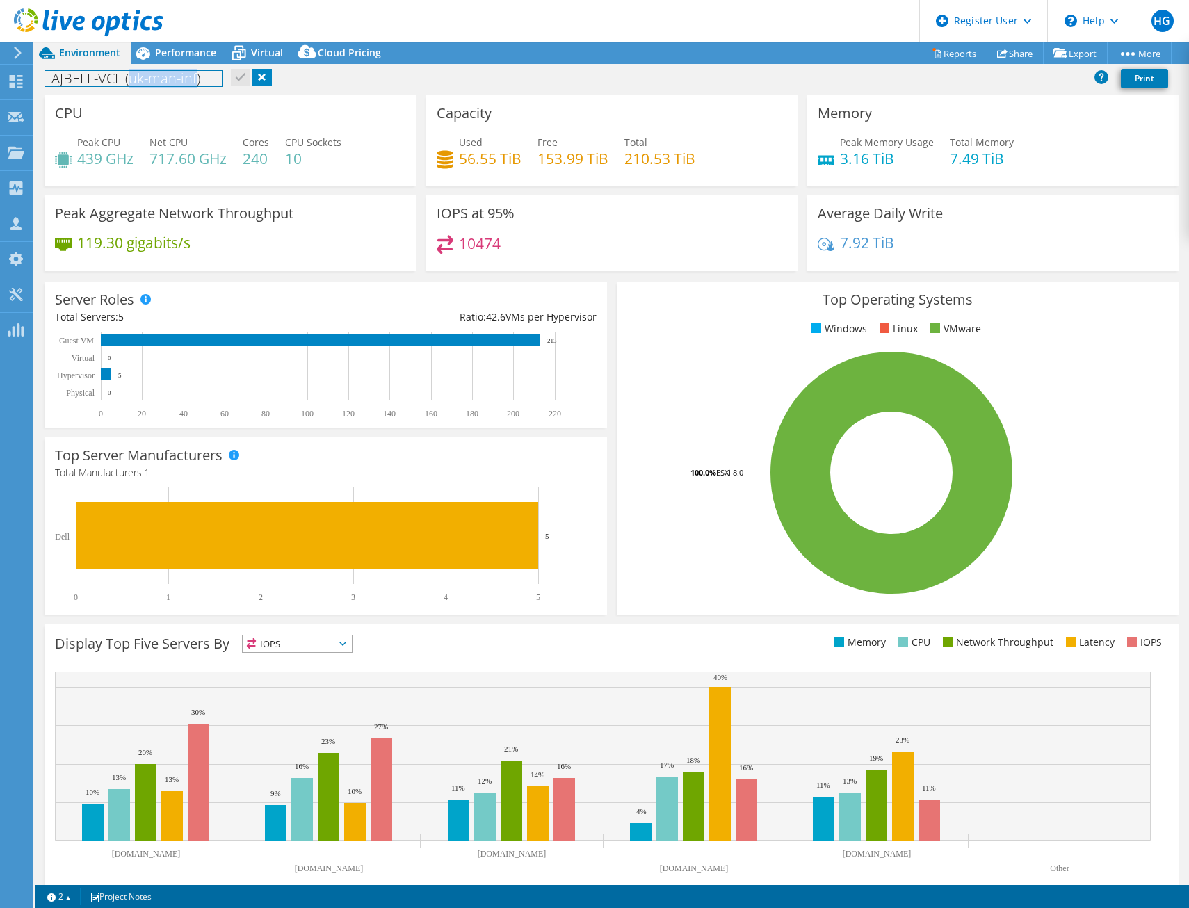
drag, startPoint x: 131, startPoint y: 79, endPoint x: 198, endPoint y: 75, distance: 66.9
click at [198, 75] on h1 "AJBELL-VCF (uk-man-inf)" at bounding box center [133, 78] width 177 height 15
copy h1 "uk-man-inf"
